Goal: Check status: Check status

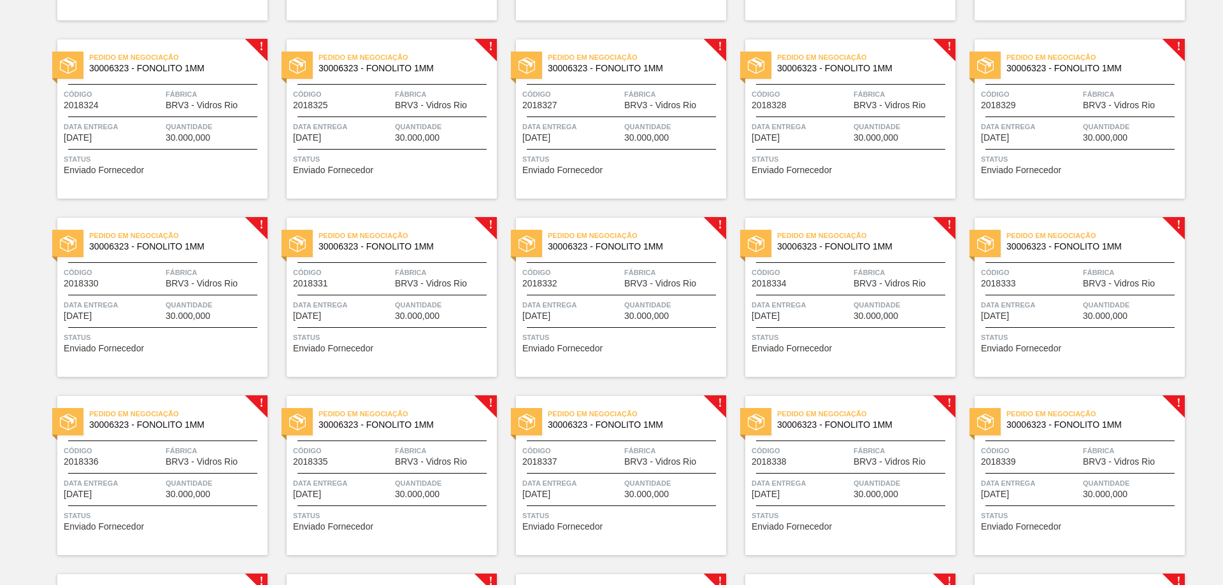
scroll to position [779, 0]
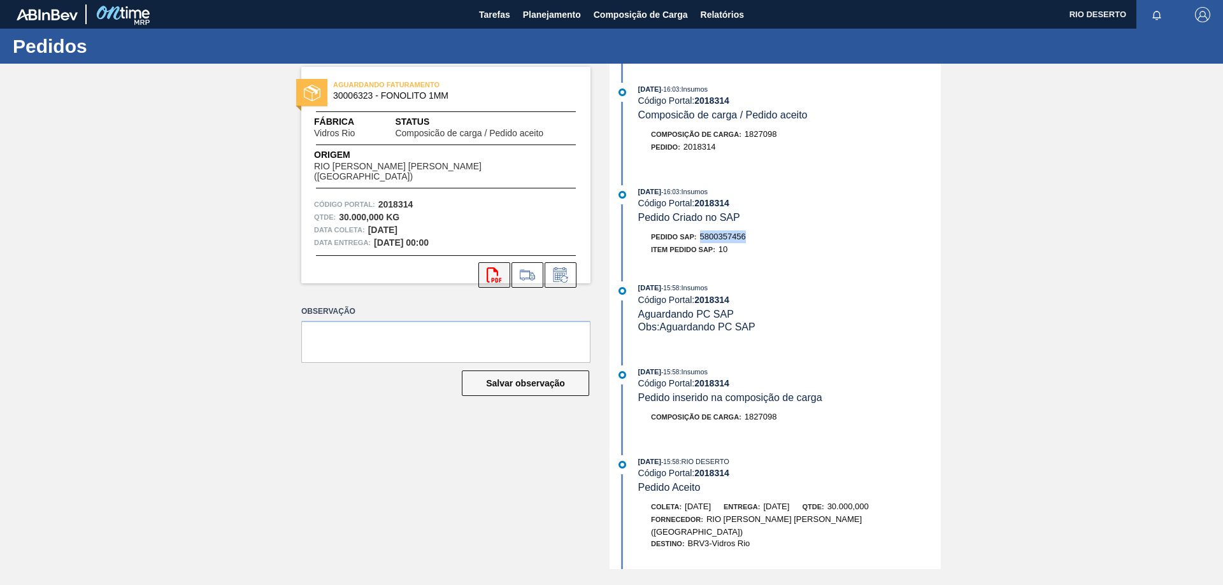
click at [491, 274] on button "svg{fill:#ff0000}" at bounding box center [494, 274] width 32 height 25
click at [494, 268] on icon at bounding box center [494, 275] width 15 height 15
drag, startPoint x: 703, startPoint y: 235, endPoint x: 768, endPoint y: 235, distance: 65.6
click at [768, 235] on div "Pedido SAP: 5800359632" at bounding box center [789, 237] width 303 height 13
copy span "5800359632"
